Goal: Information Seeking & Learning: Learn about a topic

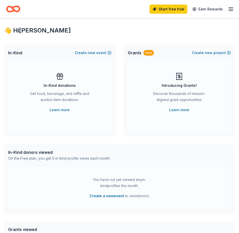
click at [19, 11] on icon "Home" at bounding box center [16, 8] width 8 height 5
click at [192, 122] on div "Introducing Grants! Discover thousands of mission-aligned grant opportunities. …" at bounding box center [179, 96] width 103 height 71
click at [11, 9] on icon "Home" at bounding box center [13, 9] width 14 height 12
click at [184, 31] on div "👋 Hi Cindy" at bounding box center [119, 30] width 231 height 8
click at [234, 11] on icon "button" at bounding box center [231, 9] width 6 height 6
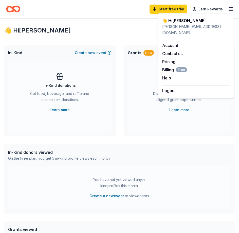
click at [25, 58] on div "In-Kind Create new event" at bounding box center [60, 53] width 112 height 16
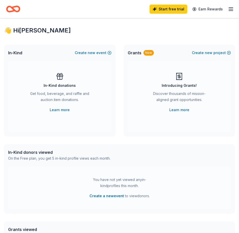
scroll to position [110, 0]
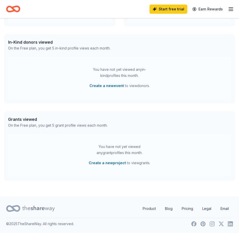
click at [128, 153] on div "You have not yet viewed any grant profiles this month." at bounding box center [119, 150] width 63 height 12
click at [22, 45] on div "In-Kind donors viewed" at bounding box center [59, 42] width 102 height 6
click at [21, 11] on div "Start free trial Earn Rewards" at bounding box center [119, 9] width 227 height 12
click at [16, 10] on icon "Home" at bounding box center [13, 9] width 14 height 12
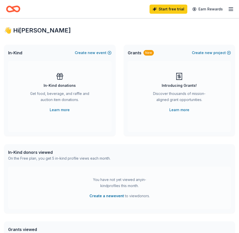
click at [229, 10] on icon "button" at bounding box center [231, 9] width 6 height 6
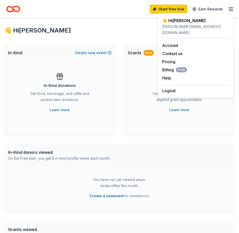
click at [169, 195] on div "You have not yet viewed any in-kind profiles this month. Create a new event to …" at bounding box center [119, 187] width 223 height 43
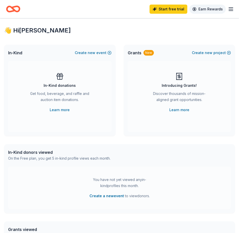
click at [207, 6] on link "Earn Rewards" at bounding box center [207, 9] width 37 height 9
click at [233, 7] on icon "button" at bounding box center [231, 9] width 6 height 6
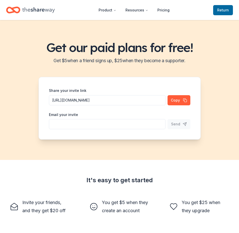
click at [200, 58] on h2 "Get $ 5 when a friend signs up, $ 25 when they become a supporter." at bounding box center [119, 61] width 227 height 8
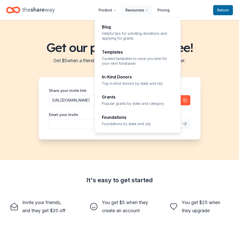
click at [134, 10] on button "Resources" at bounding box center [136, 10] width 31 height 10
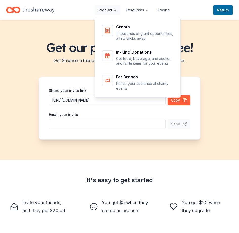
click at [108, 9] on button "Product" at bounding box center [108, 10] width 26 height 10
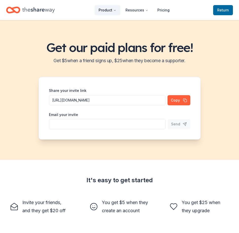
click at [115, 10] on icon "Main" at bounding box center [114, 10] width 3 height 3
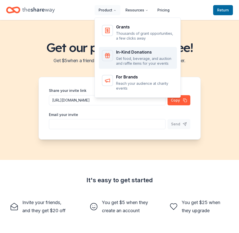
click at [129, 59] on p "Get food, beverage, and auction and raffle items for your events" at bounding box center [145, 61] width 58 height 10
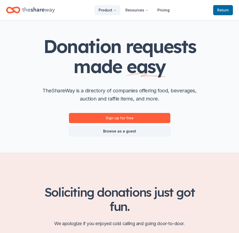
click at [143, 127] on link "Browse as a guest" at bounding box center [119, 131] width 101 height 10
click at [118, 134] on link "Browse as a guest" at bounding box center [119, 131] width 101 height 10
